Goal: Go to known website: Access a specific website the user already knows

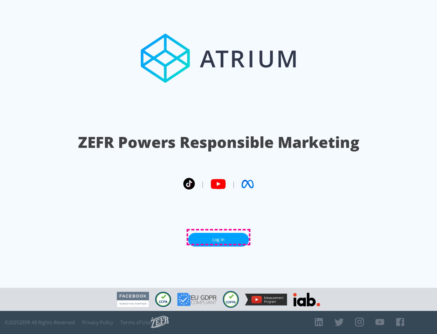
click at [219, 237] on link "Log In" at bounding box center [218, 240] width 61 height 14
